Goal: Task Accomplishment & Management: Use online tool/utility

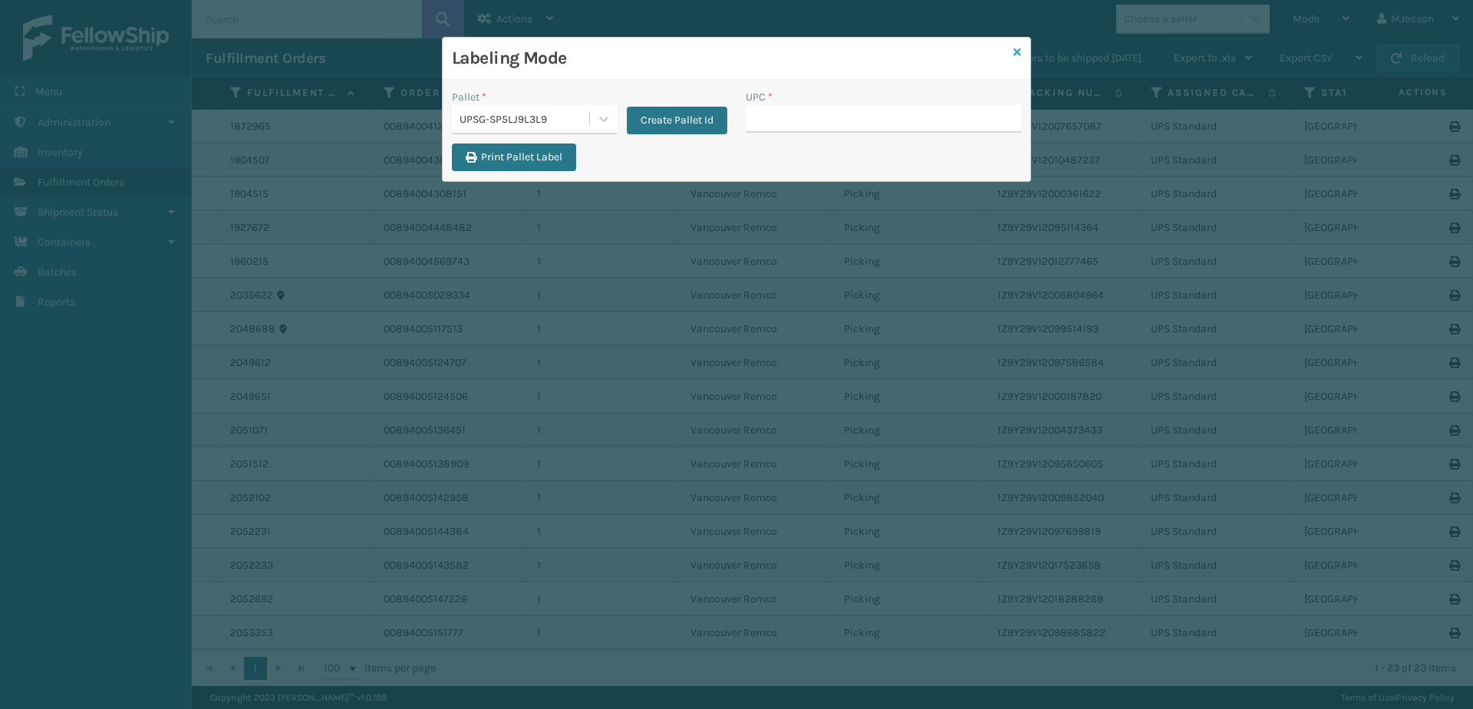
click at [1013, 50] on div "Labeling Mode" at bounding box center [737, 59] width 588 height 42
click at [1015, 48] on icon at bounding box center [1018, 52] width 8 height 11
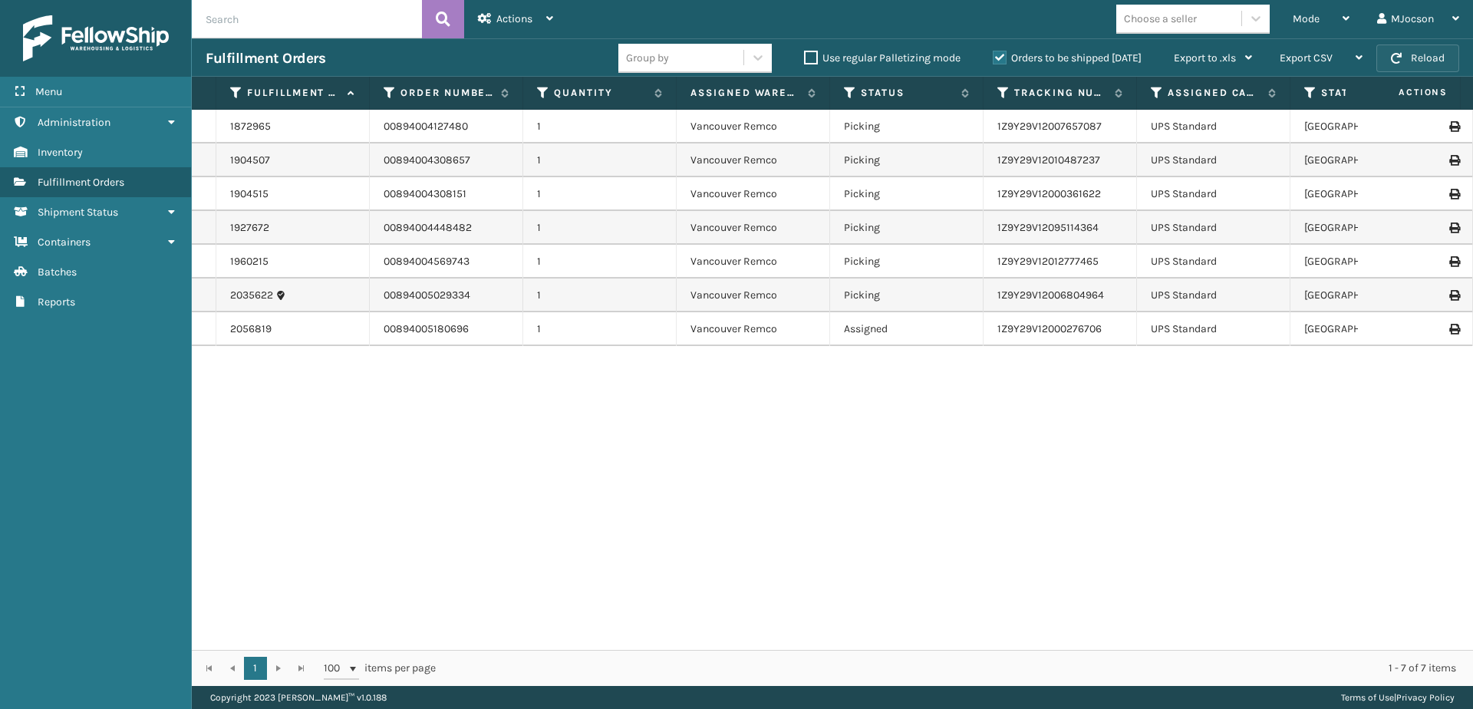
click at [1429, 54] on button "Reload" at bounding box center [1418, 59] width 83 height 28
click at [1405, 61] on button "Reload" at bounding box center [1418, 59] width 83 height 28
click at [403, 519] on div "1872965 00894004127480 1 [GEOGRAPHIC_DATA] Remco Picking 1Z9Y29V12007657087 UPS…" at bounding box center [832, 380] width 1281 height 540
click at [1409, 61] on button "Reload" at bounding box center [1418, 59] width 83 height 28
click at [827, 512] on div "1872965 00894004127480 1 [GEOGRAPHIC_DATA] Remco Picking 1Z9Y29V12007657087 UPS…" at bounding box center [832, 380] width 1281 height 540
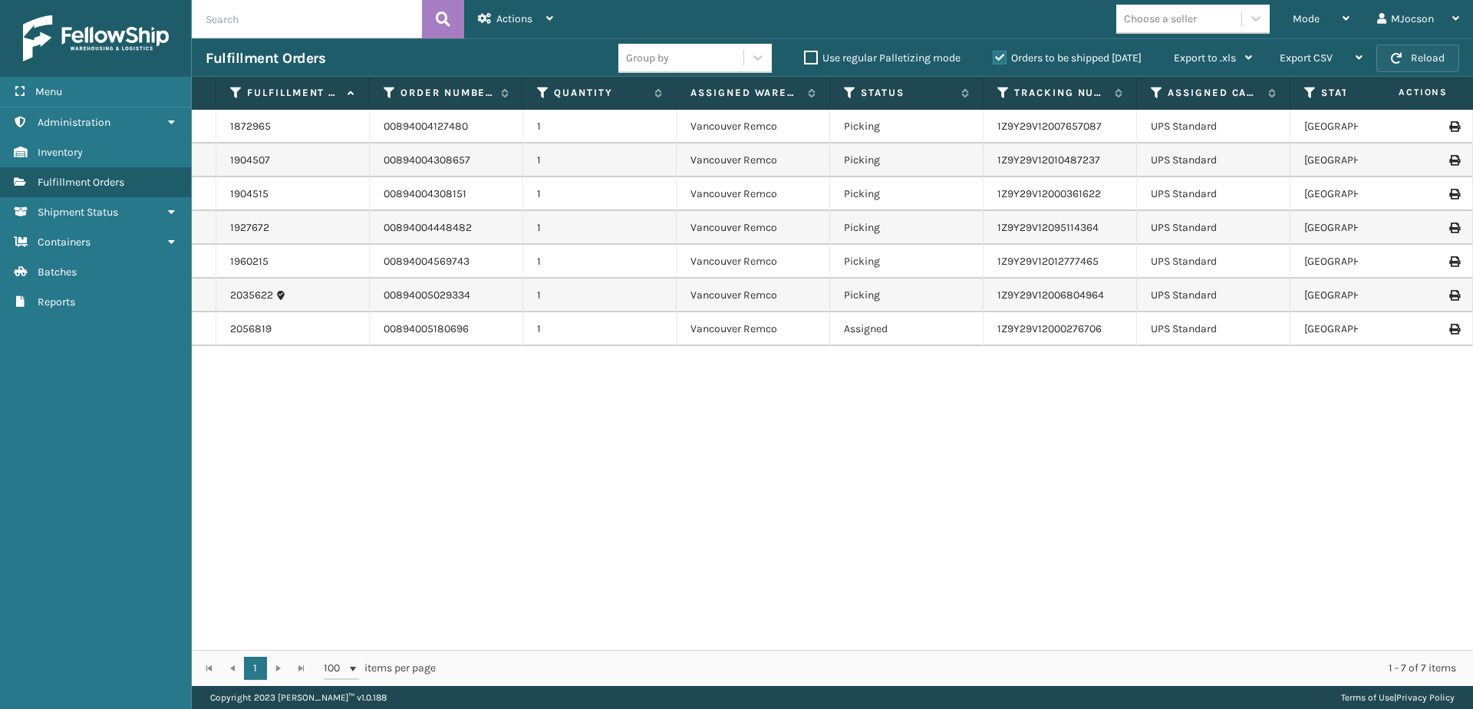
click at [1409, 61] on button "Reload" at bounding box center [1418, 59] width 83 height 28
click at [1331, 18] on div "Mode" at bounding box center [1321, 19] width 57 height 38
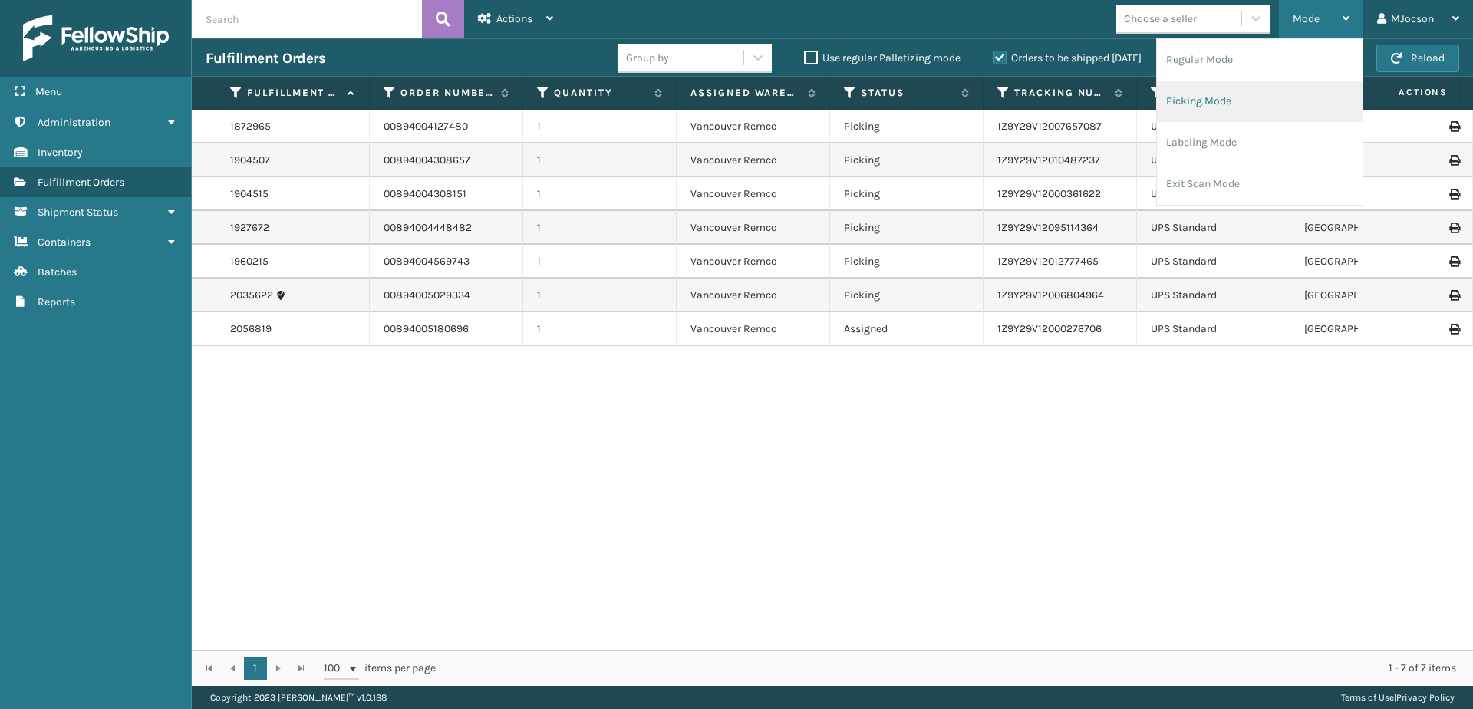
click at [1210, 96] on li "Picking Mode" at bounding box center [1260, 101] width 206 height 41
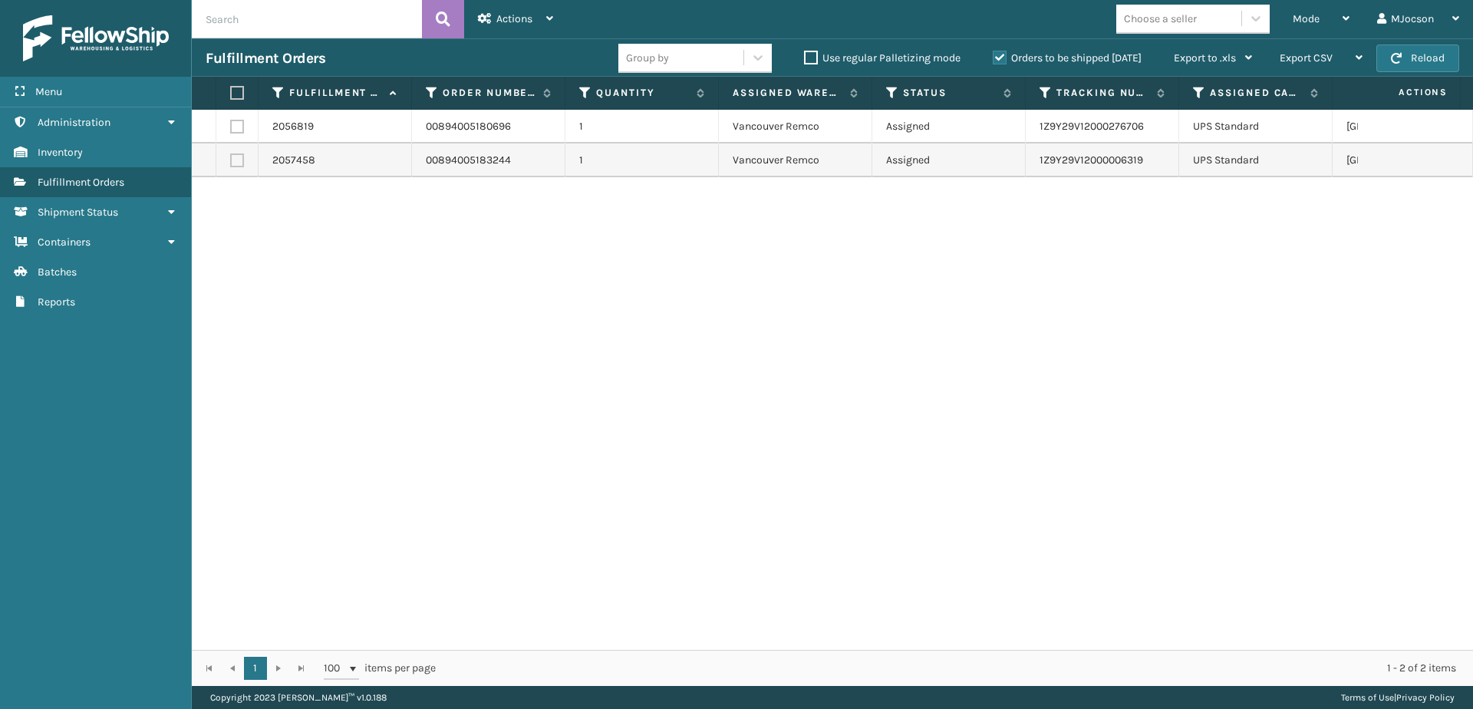
click at [236, 94] on label at bounding box center [234, 93] width 9 height 14
click at [231, 94] on input "checkbox" at bounding box center [230, 93] width 1 height 10
checkbox input "true"
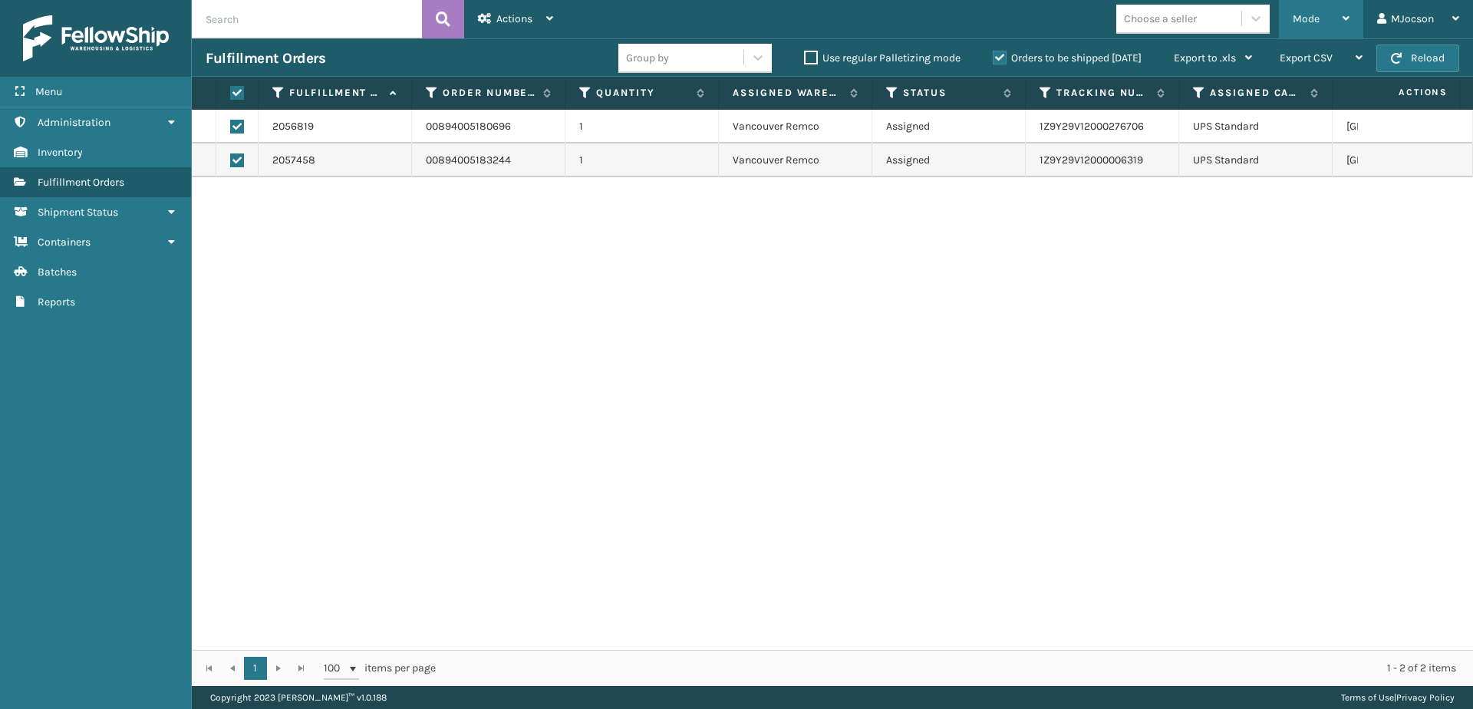
click at [1320, 16] on div "Mode" at bounding box center [1321, 19] width 57 height 38
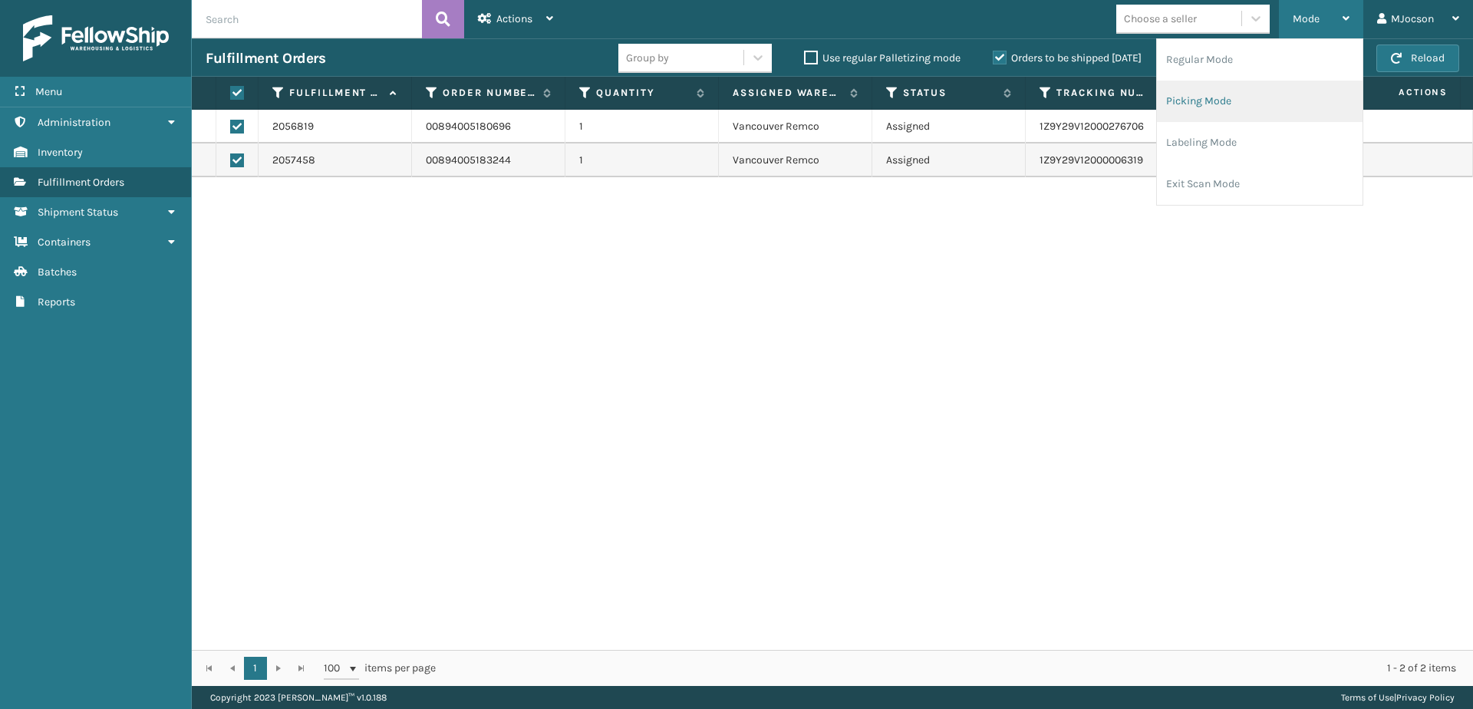
click at [1220, 104] on li "Picking Mode" at bounding box center [1260, 101] width 206 height 41
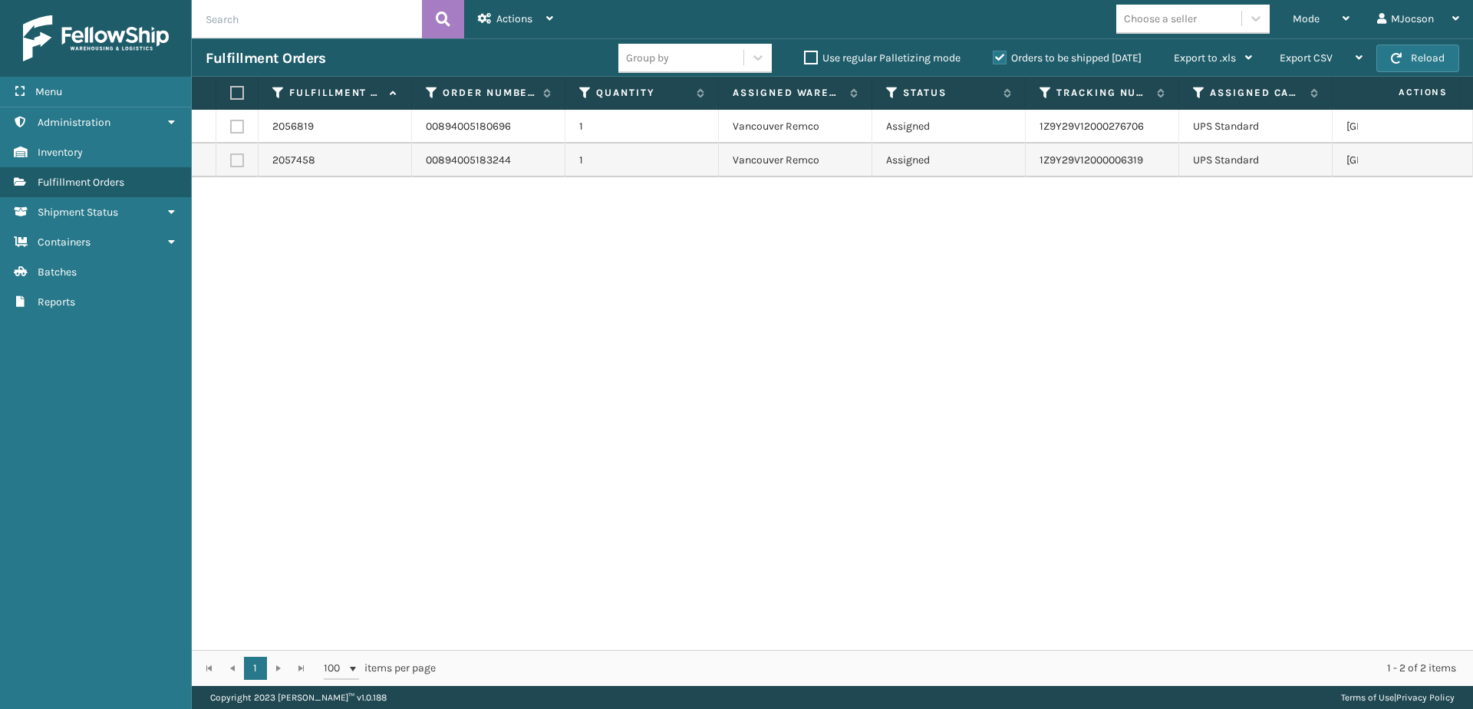
click at [239, 94] on label at bounding box center [234, 93] width 9 height 14
click at [231, 94] on input "checkbox" at bounding box center [230, 93] width 1 height 10
checkbox input "true"
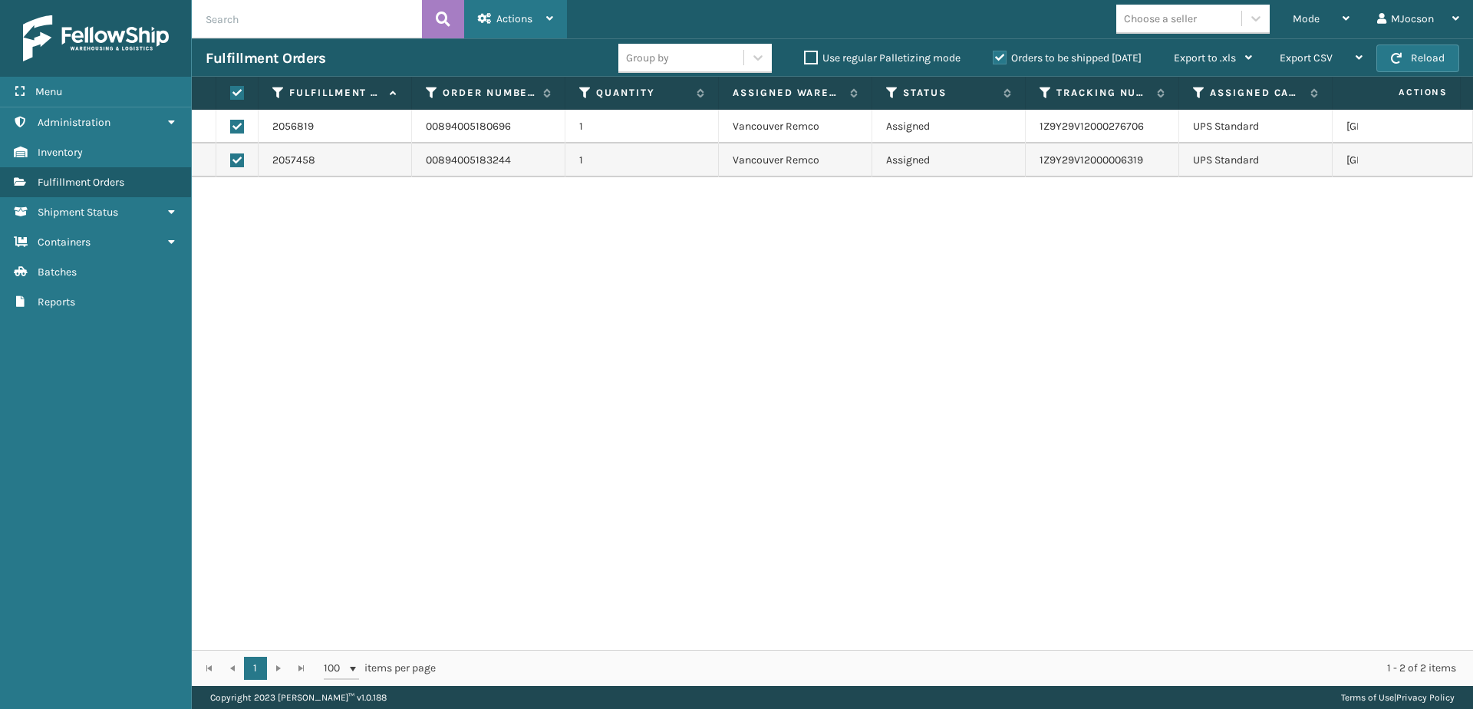
click at [534, 21] on div "Actions" at bounding box center [515, 19] width 75 height 38
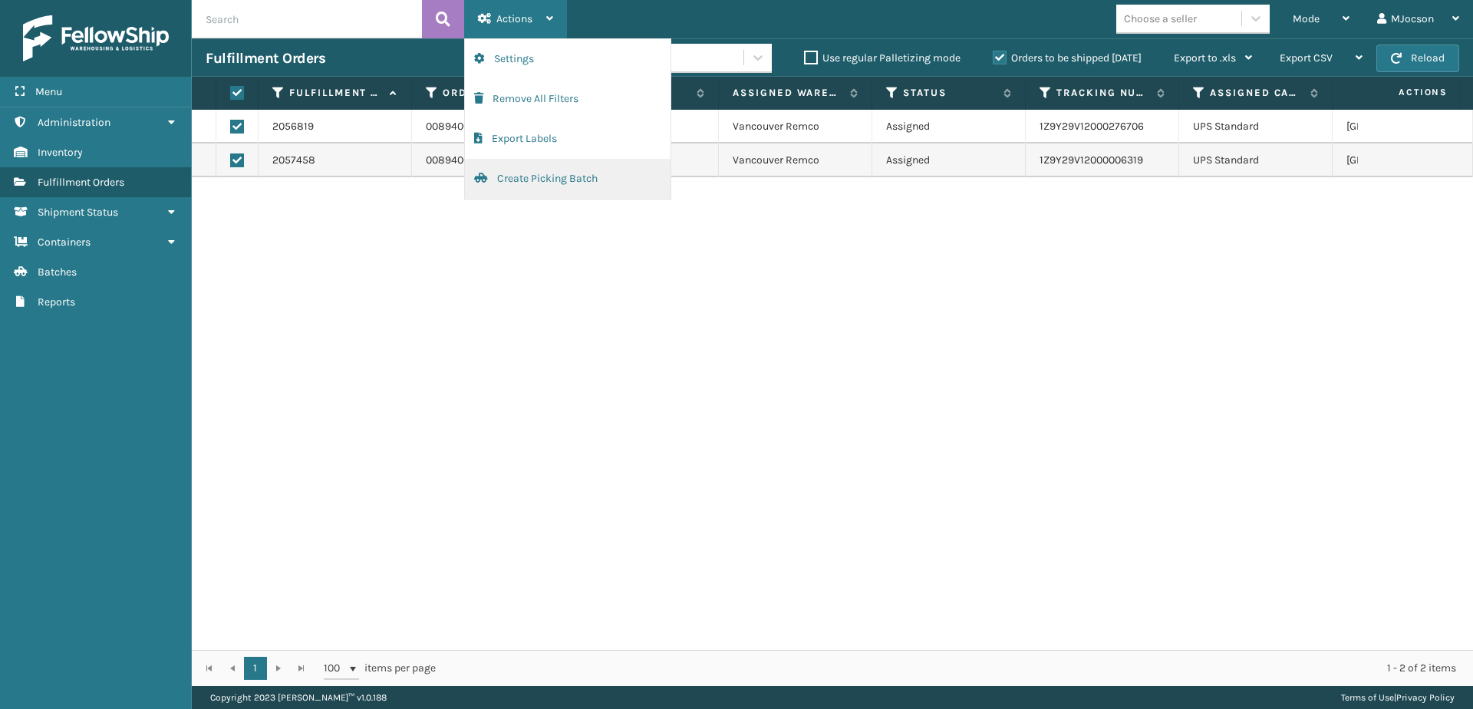
click at [546, 179] on button "Create Picking Batch" at bounding box center [568, 179] width 206 height 40
